Goal: Task Accomplishment & Management: Complete application form

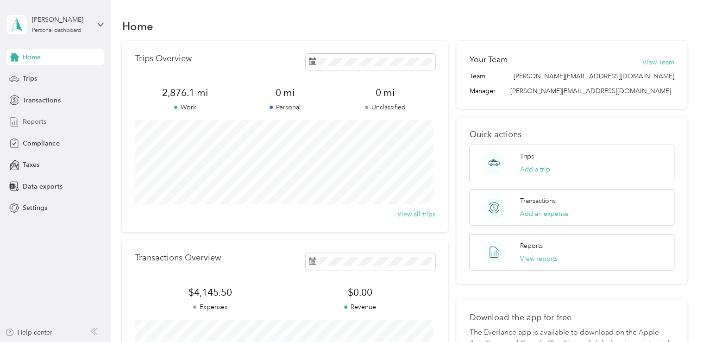
click at [48, 120] on div "Reports" at bounding box center [54, 121] width 97 height 17
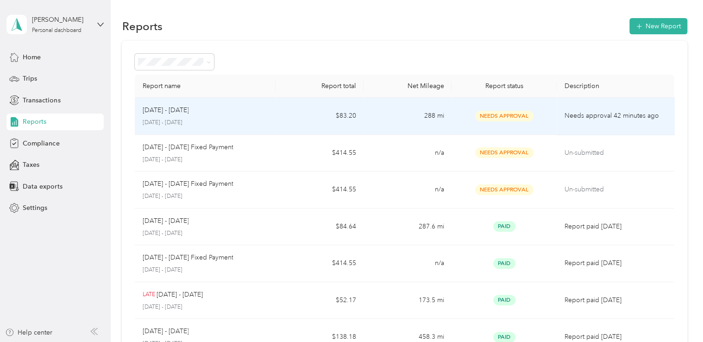
click at [592, 119] on p "Needs approval 42 minutes ago" at bounding box center [615, 116] width 102 height 10
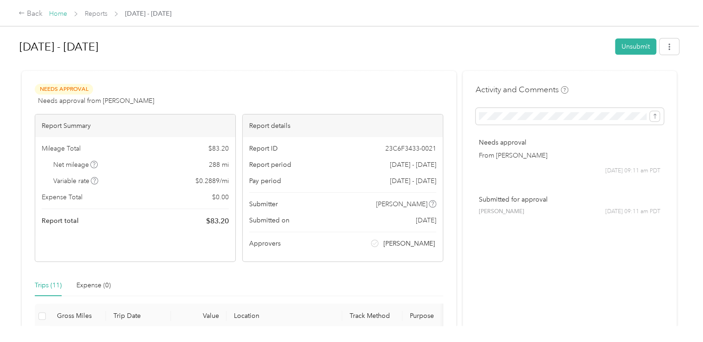
click at [55, 14] on link "Home" at bounding box center [58, 14] width 18 height 8
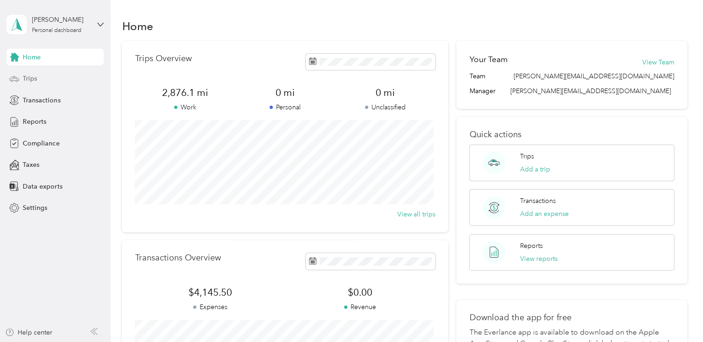
click at [56, 77] on div "Trips" at bounding box center [54, 78] width 97 height 17
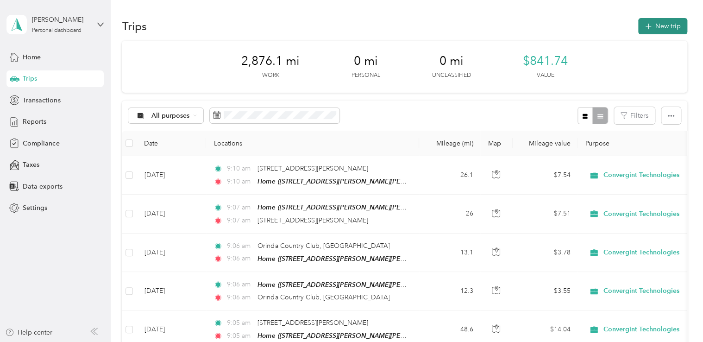
click at [658, 27] on button "New trip" at bounding box center [662, 26] width 49 height 16
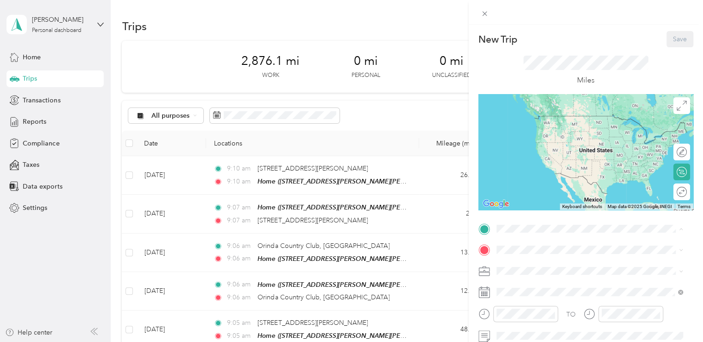
click at [520, 281] on span "[STREET_ADDRESS][PERSON_NAME][PERSON_NAME][PERSON_NAME][US_STATE]" at bounding box center [594, 281] width 162 height 18
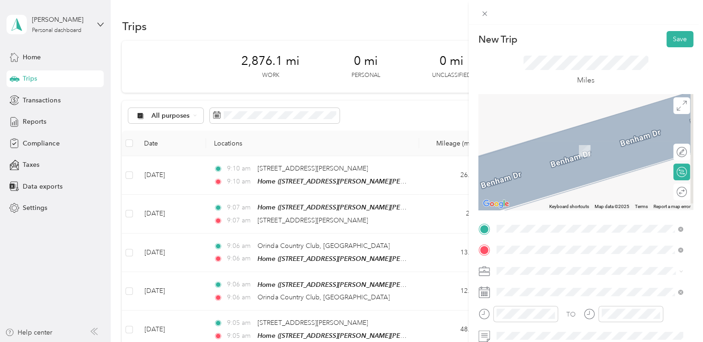
click at [552, 141] on span "[STREET_ADDRESS][US_STATE]" at bounding box center [559, 137] width 93 height 8
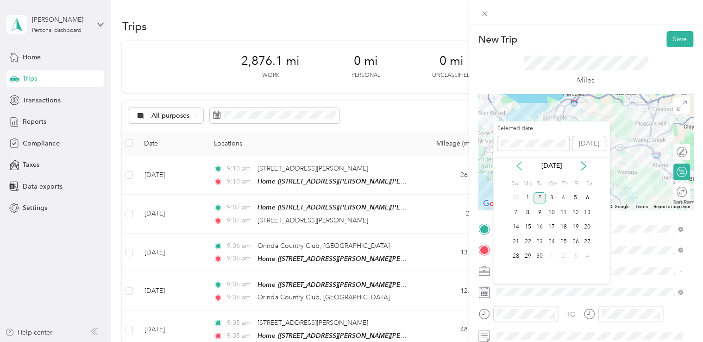
click at [518, 165] on icon at bounding box center [518, 165] width 9 height 9
click at [563, 242] on div "21" at bounding box center [563, 242] width 12 height 12
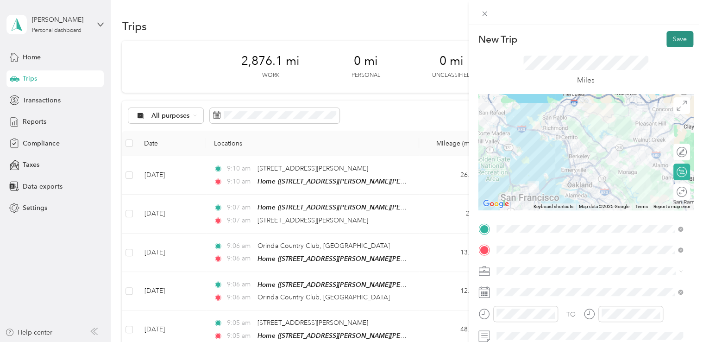
click at [671, 39] on button "Save" at bounding box center [679, 39] width 27 height 16
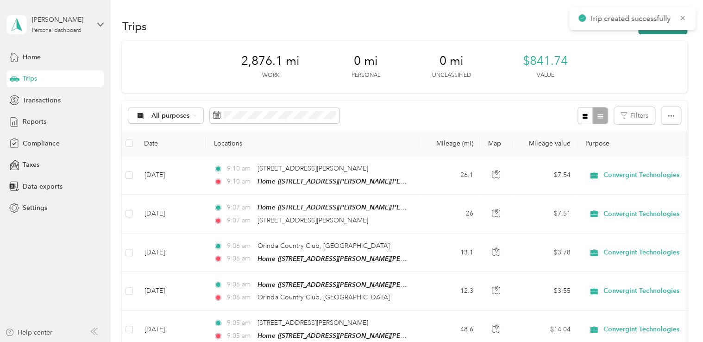
click at [655, 32] on button "New trip" at bounding box center [662, 26] width 49 height 16
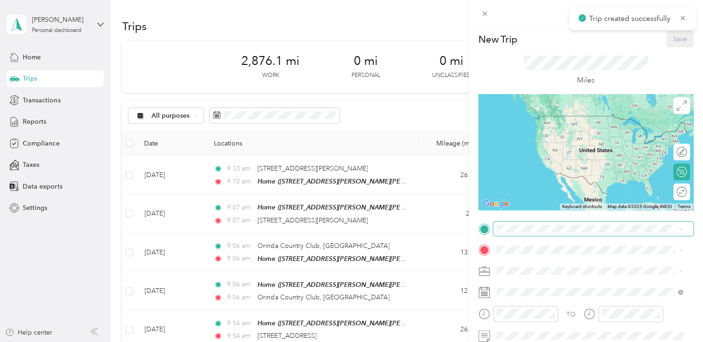
click at [552, 234] on span at bounding box center [593, 228] width 200 height 15
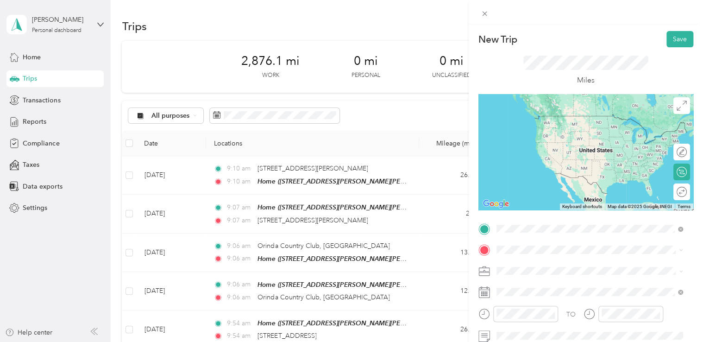
click at [543, 114] on span "[STREET_ADDRESS][US_STATE]" at bounding box center [559, 116] width 93 height 8
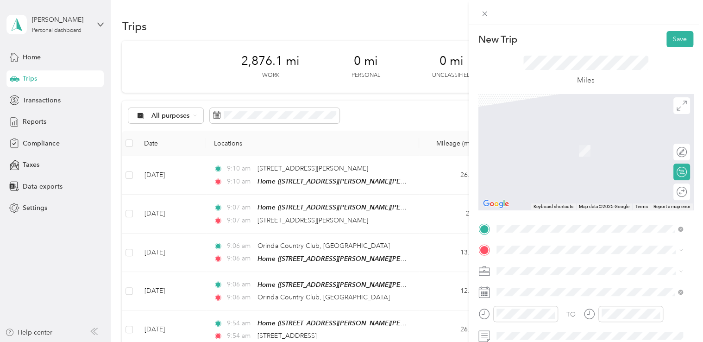
click at [506, 295] on icon at bounding box center [503, 295] width 9 height 9
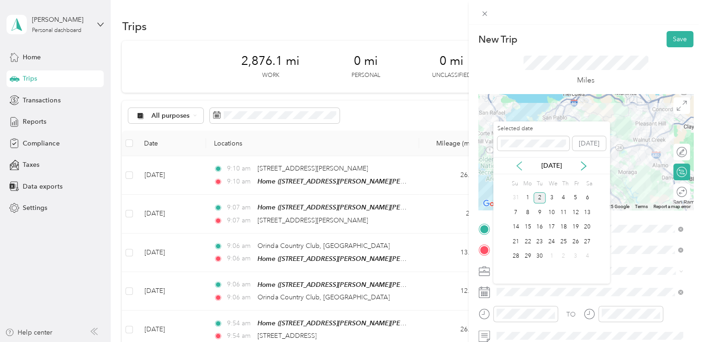
click at [520, 167] on icon at bounding box center [518, 165] width 9 height 9
click at [567, 240] on div "21" at bounding box center [563, 242] width 12 height 12
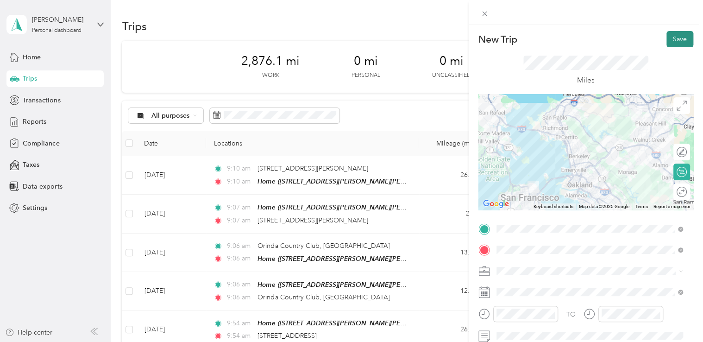
click at [671, 40] on button "Save" at bounding box center [679, 39] width 27 height 16
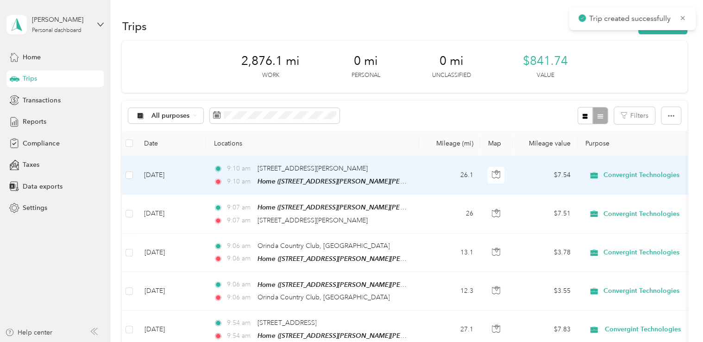
scroll to position [46, 0]
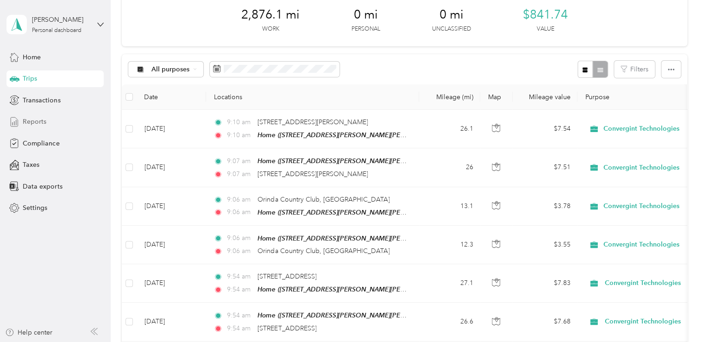
click at [52, 127] on div "Reports" at bounding box center [54, 121] width 97 height 17
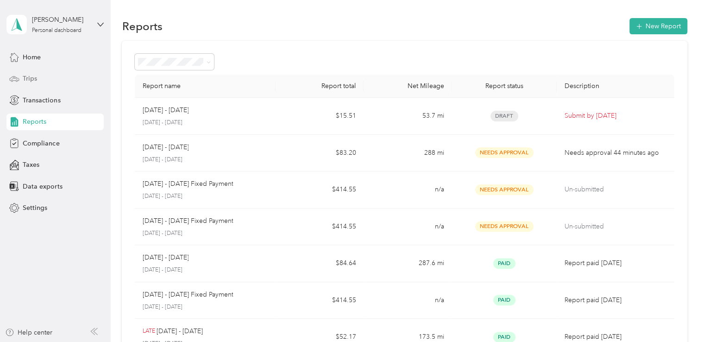
click at [54, 77] on div "Trips" at bounding box center [54, 78] width 97 height 17
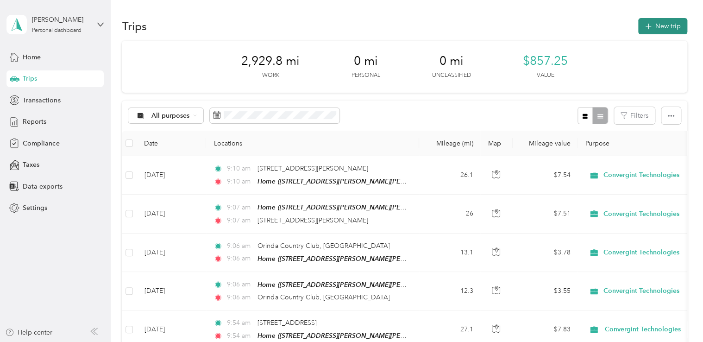
click at [662, 23] on button "New trip" at bounding box center [662, 26] width 49 height 16
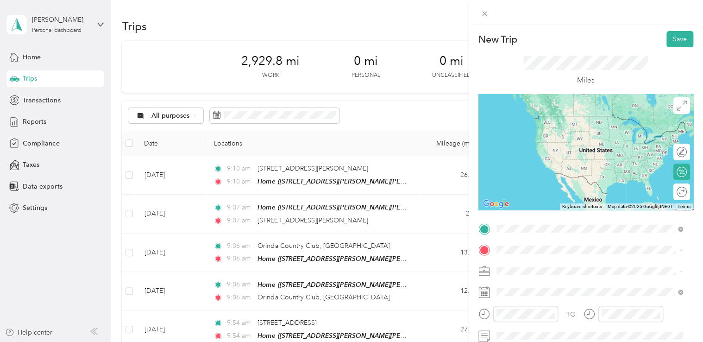
click at [571, 127] on li "Peacock Gap [GEOGRAPHIC_DATA], [US_STATE], [GEOGRAPHIC_DATA]" at bounding box center [589, 124] width 193 height 34
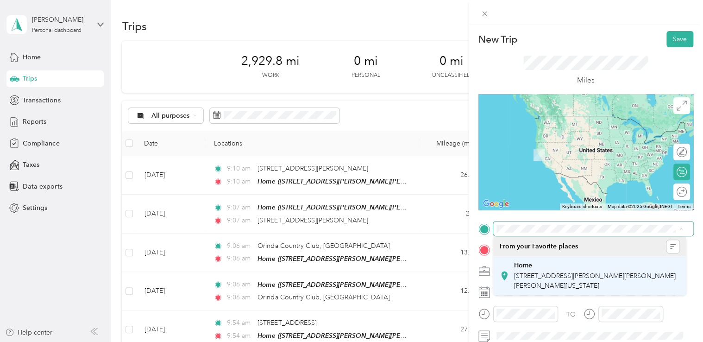
click at [562, 279] on span "[STREET_ADDRESS][PERSON_NAME][PERSON_NAME][PERSON_NAME][US_STATE]" at bounding box center [594, 281] width 162 height 18
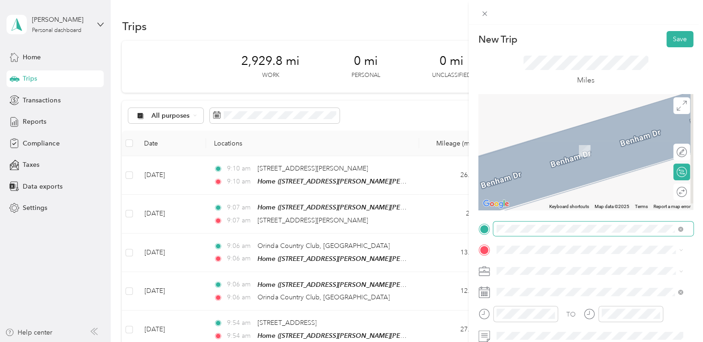
click at [553, 257] on div "TO Add photo" at bounding box center [585, 333] width 215 height 224
click at [553, 254] on span at bounding box center [593, 249] width 200 height 15
click at [537, 143] on span "Peacock Gap [GEOGRAPHIC_DATA], [US_STATE], [GEOGRAPHIC_DATA]" at bounding box center [596, 145] width 166 height 25
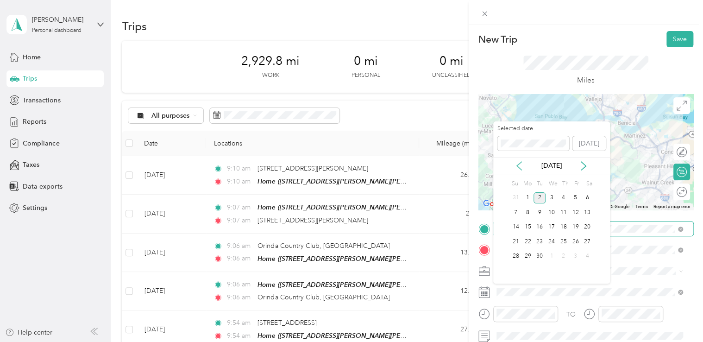
click at [518, 168] on icon at bounding box center [518, 165] width 9 height 9
click at [577, 195] on div "1" at bounding box center [575, 198] width 12 height 12
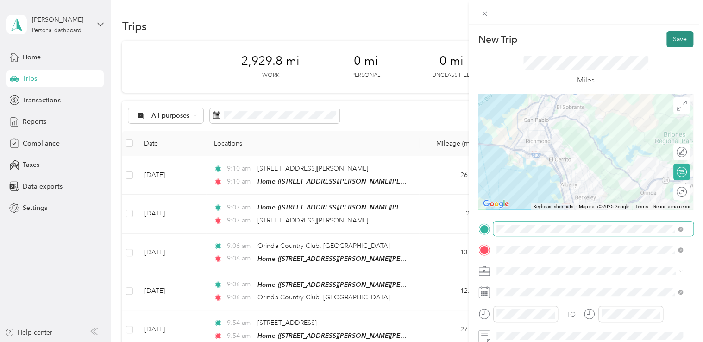
click at [676, 45] on button "Save" at bounding box center [679, 39] width 27 height 16
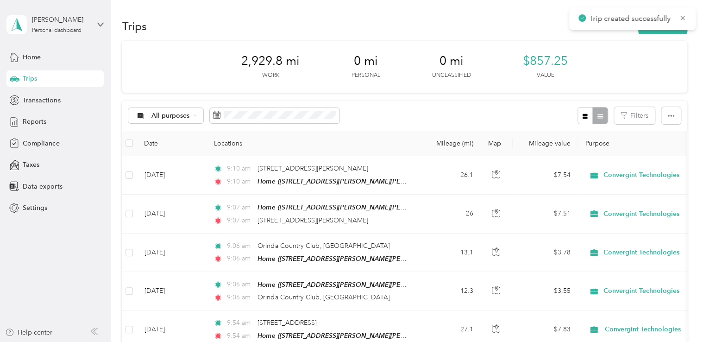
click at [655, 35] on div "Trips New trip" at bounding box center [404, 25] width 565 height 19
click at [655, 32] on button "New trip" at bounding box center [662, 26] width 49 height 16
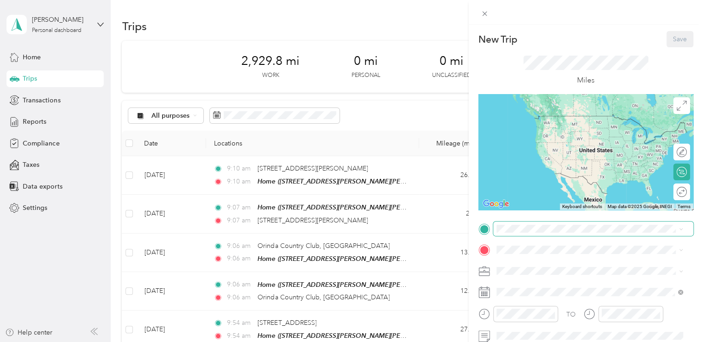
click at [545, 234] on span at bounding box center [593, 228] width 200 height 15
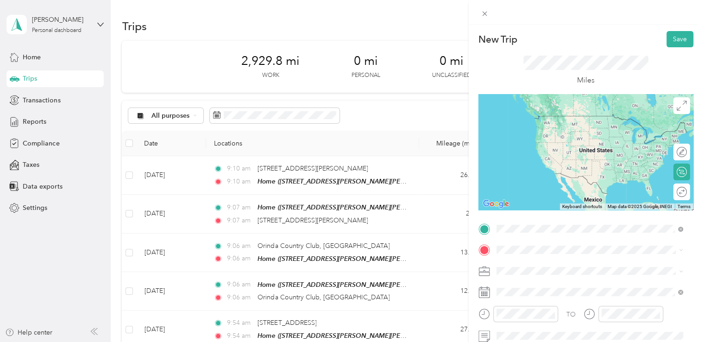
click at [540, 125] on div "Peacock Gap [GEOGRAPHIC_DATA], [US_STATE], [GEOGRAPHIC_DATA]" at bounding box center [589, 124] width 180 height 28
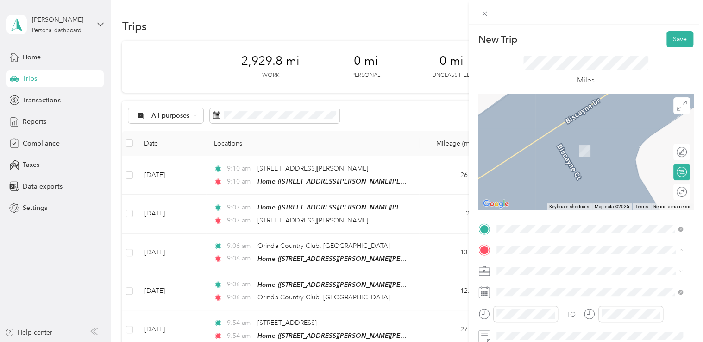
click at [511, 299] on div "Home [STREET_ADDRESS][PERSON_NAME][PERSON_NAME][US_STATE]" at bounding box center [589, 297] width 180 height 32
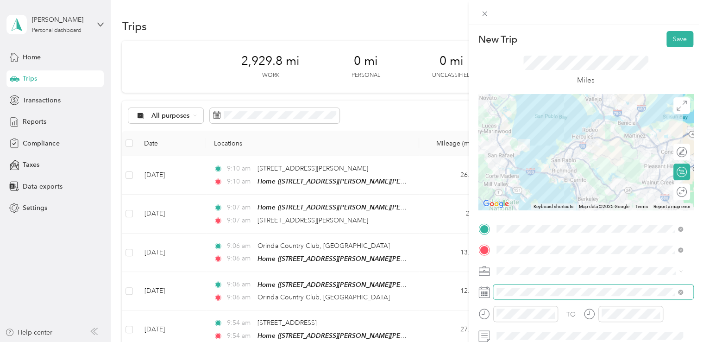
click at [518, 295] on span at bounding box center [593, 291] width 200 height 15
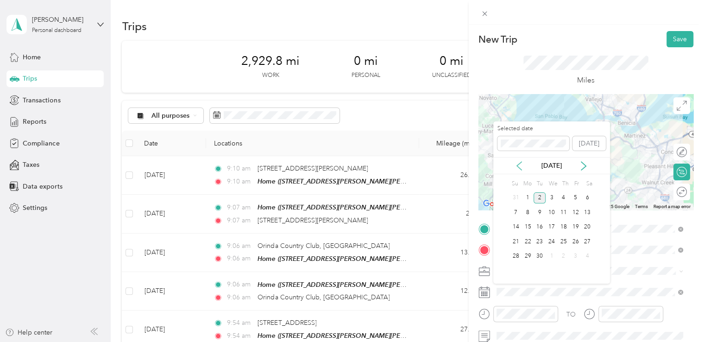
click at [519, 162] on icon at bounding box center [518, 165] width 9 height 9
click at [574, 198] on div "1" at bounding box center [575, 198] width 12 height 12
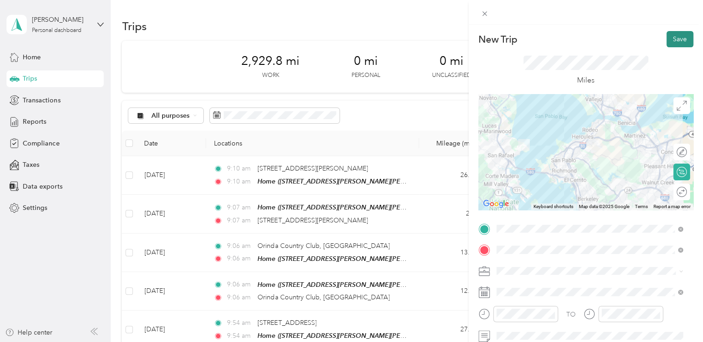
click at [669, 44] on button "Save" at bounding box center [679, 39] width 27 height 16
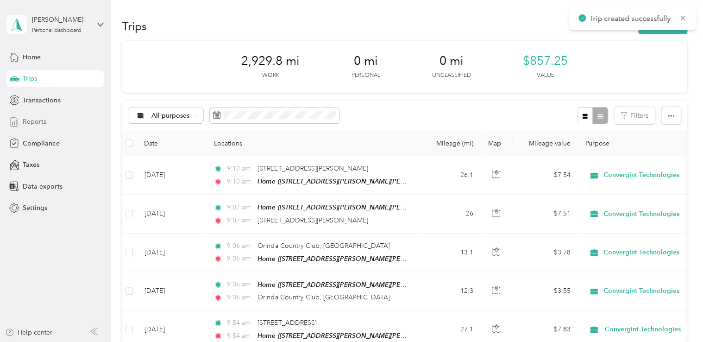
click at [56, 122] on div "Reports" at bounding box center [54, 121] width 97 height 17
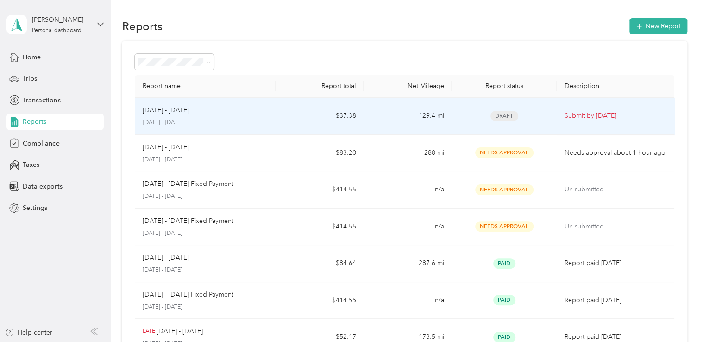
click at [512, 114] on span "Draft" at bounding box center [504, 116] width 28 height 11
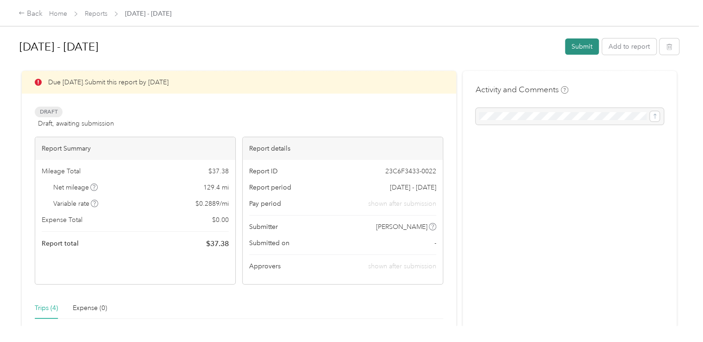
click at [570, 46] on button "Submit" at bounding box center [582, 46] width 34 height 16
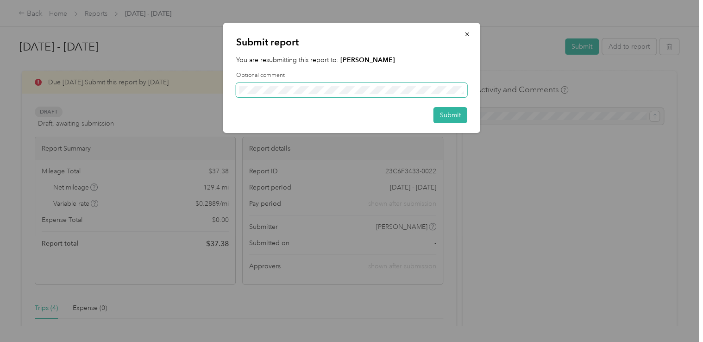
scroll to position [0, 148]
click at [452, 119] on button "Submit" at bounding box center [450, 115] width 34 height 16
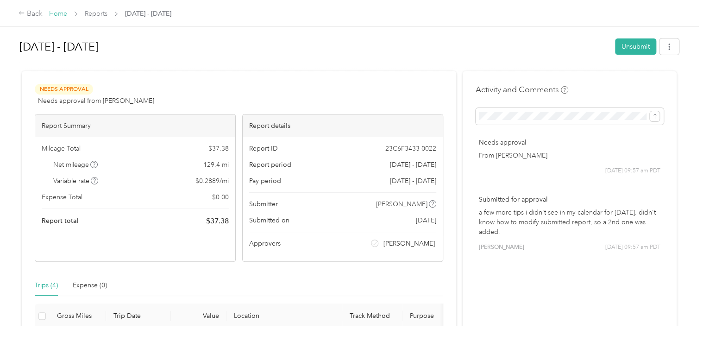
click at [60, 16] on link "Home" at bounding box center [58, 14] width 18 height 8
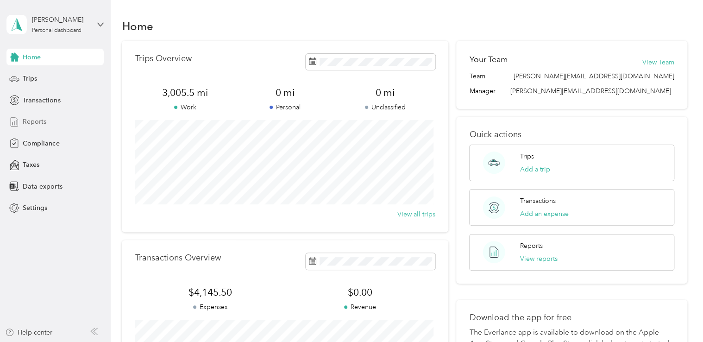
click at [32, 121] on span "Reports" at bounding box center [35, 122] width 24 height 10
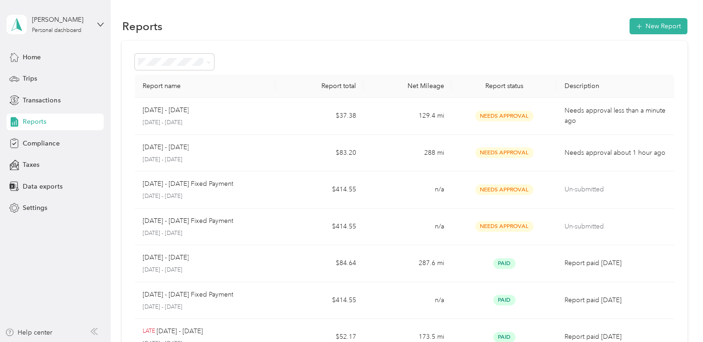
click at [28, 66] on div "Home Trips Transactions Reports Compliance Taxes Data exports Settings" at bounding box center [54, 133] width 97 height 168
click at [28, 65] on div "Home Trips Transactions Reports Compliance Taxes Data exports Settings" at bounding box center [54, 133] width 97 height 168
drag, startPoint x: 28, startPoint y: 65, endPoint x: 30, endPoint y: 60, distance: 5.3
click at [30, 60] on span "Home" at bounding box center [32, 57] width 18 height 10
